Goal: Task Accomplishment & Management: Complete application form

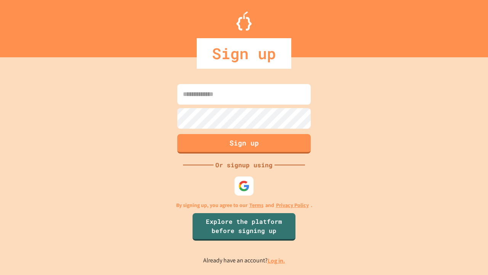
click at [277, 260] on link "Log in." at bounding box center [277, 260] width 18 height 8
